Goal: Information Seeking & Learning: Learn about a topic

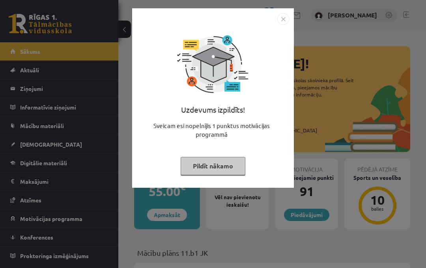
click at [243, 167] on button "Pildīt nākamo" at bounding box center [213, 166] width 65 height 18
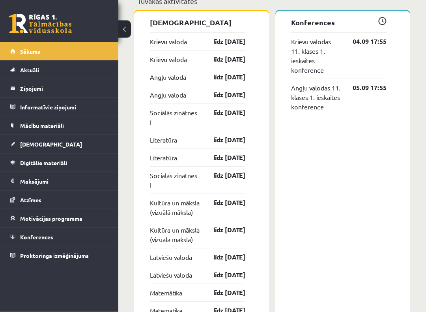
scroll to position [653, 0]
click at [19, 94] on link "Ziņojumi 0" at bounding box center [59, 88] width 98 height 18
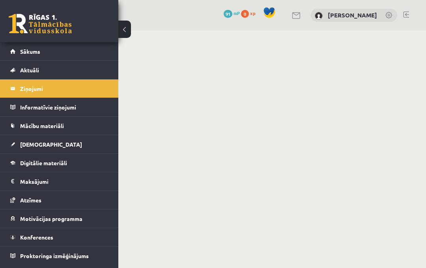
click at [15, 70] on link "Aktuāli" at bounding box center [59, 70] width 98 height 18
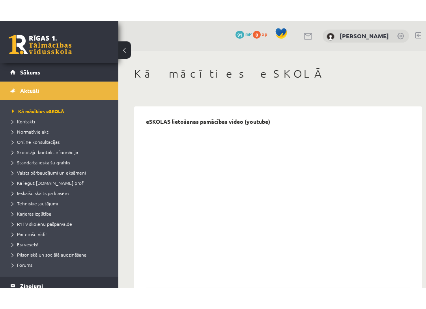
scroll to position [18, 0]
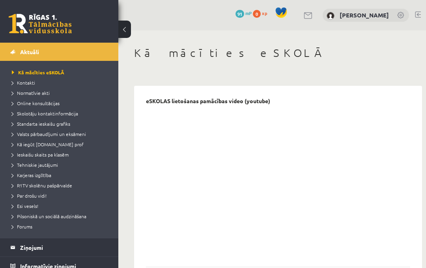
click at [24, 132] on span "Valsts pārbaudījumi un eksāmeni" at bounding box center [49, 134] width 74 height 6
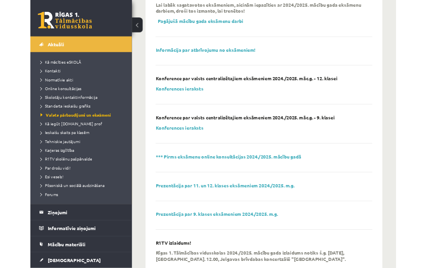
scroll to position [188, 0]
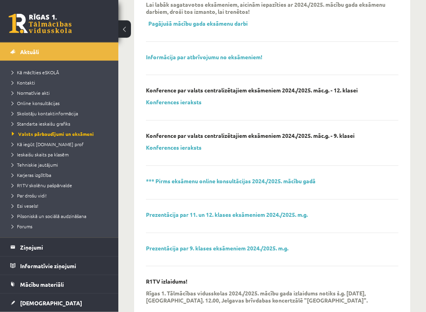
click at [163, 211] on link "Prezentācija par 11. un 12. klases eksāmeniem 2024./2025. m.g." at bounding box center [227, 214] width 162 height 7
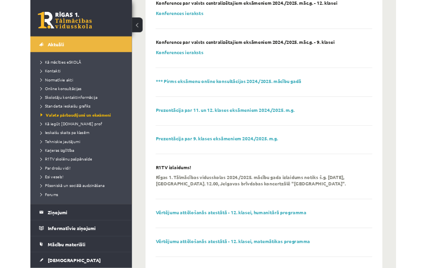
scroll to position [339, 0]
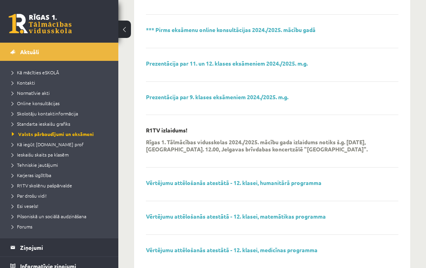
click at [26, 157] on span "Ieskaišu skaits pa klasēm" at bounding box center [40, 154] width 57 height 6
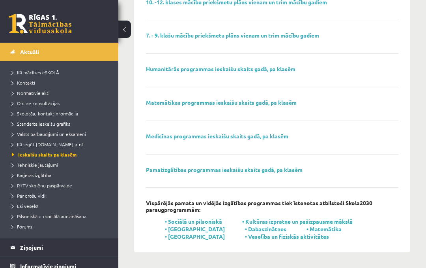
scroll to position [96, 0]
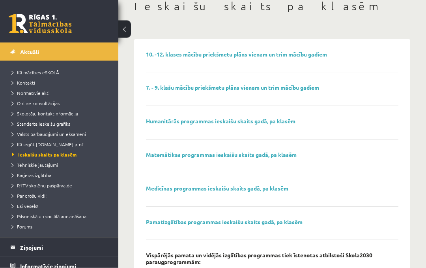
click at [154, 51] on link "10. -12. klases mācību priekšmetu plāns vienam un trim mācību gadiem" at bounding box center [236, 54] width 181 height 7
click at [26, 167] on link "Tehniskie jautājumi" at bounding box center [61, 164] width 99 height 7
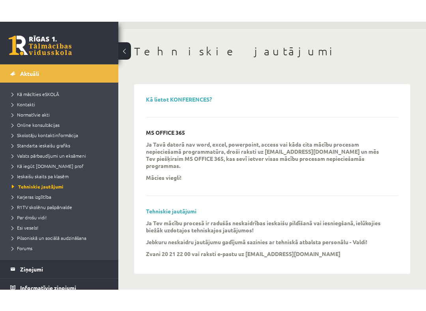
scroll to position [15, 0]
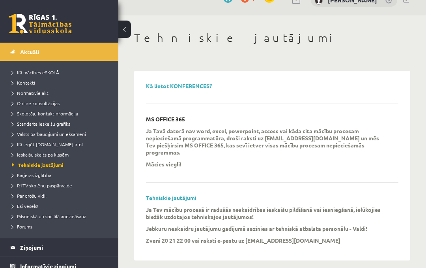
click at [24, 176] on span "Karjeras izglītība" at bounding box center [31, 175] width 39 height 6
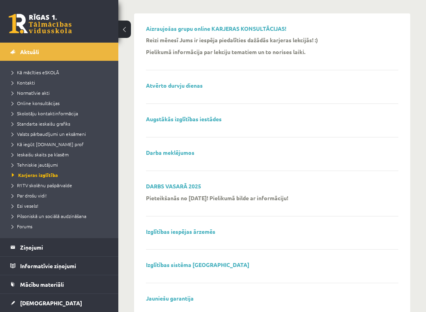
click at [151, 117] on link "Augstākās izglītības iestādes" at bounding box center [184, 118] width 76 height 7
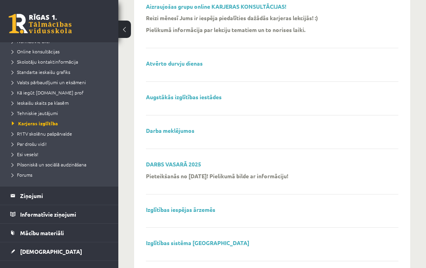
scroll to position [76, 0]
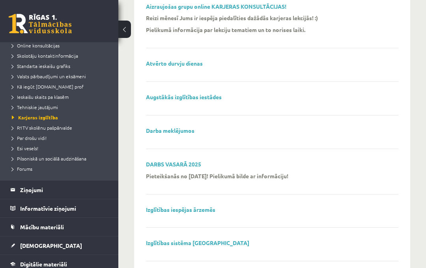
click at [21, 171] on link "Forums" at bounding box center [61, 168] width 99 height 7
